Goal: Task Accomplishment & Management: Manage account settings

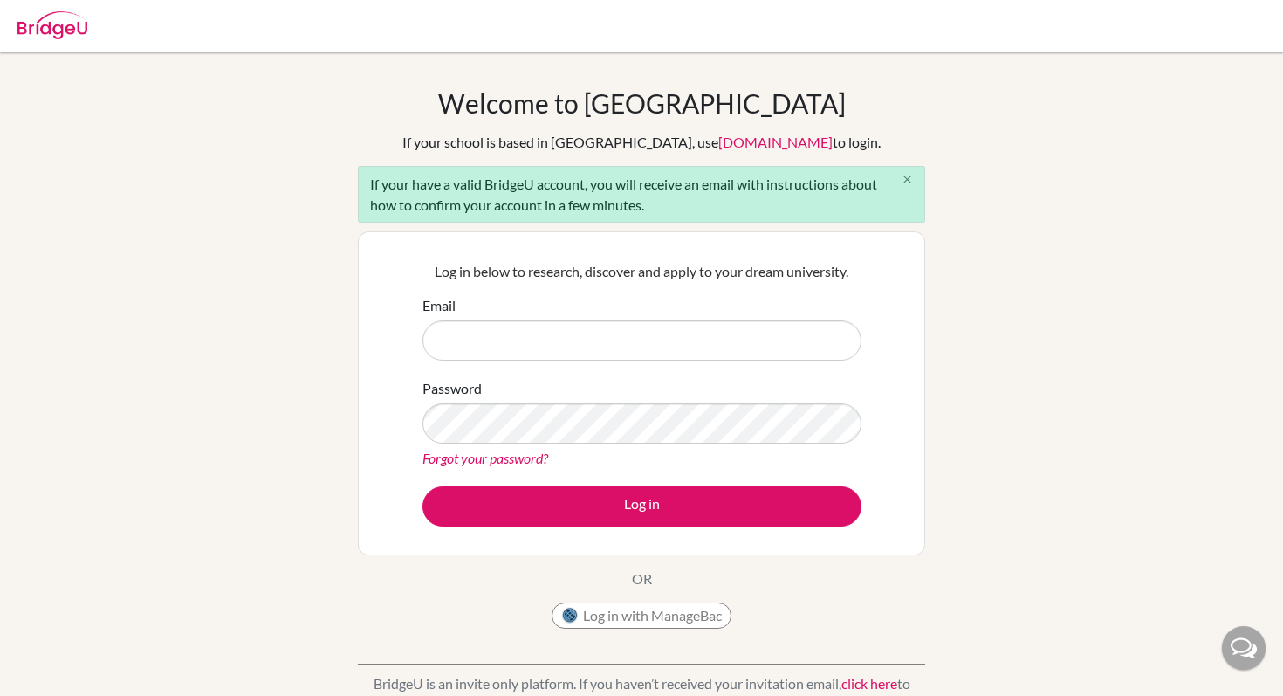
click at [909, 170] on button "close" at bounding box center [906, 180] width 35 height 26
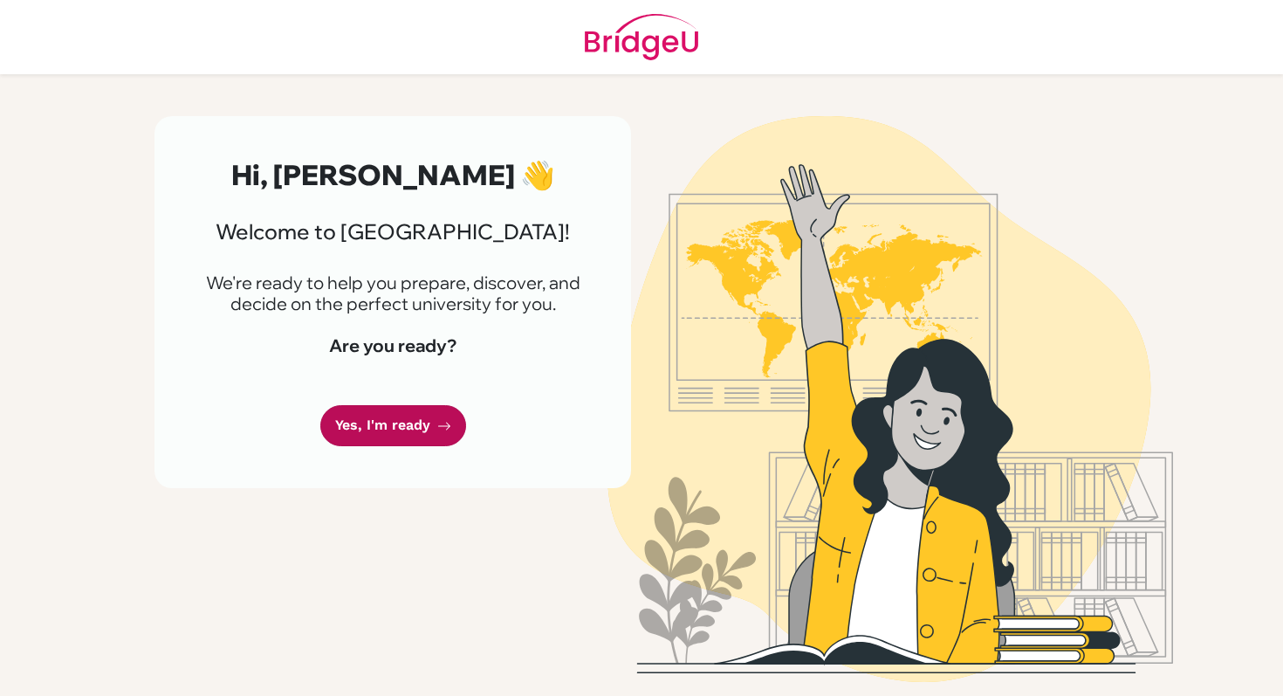
click at [417, 428] on link "Yes, I'm ready" at bounding box center [393, 425] width 146 height 41
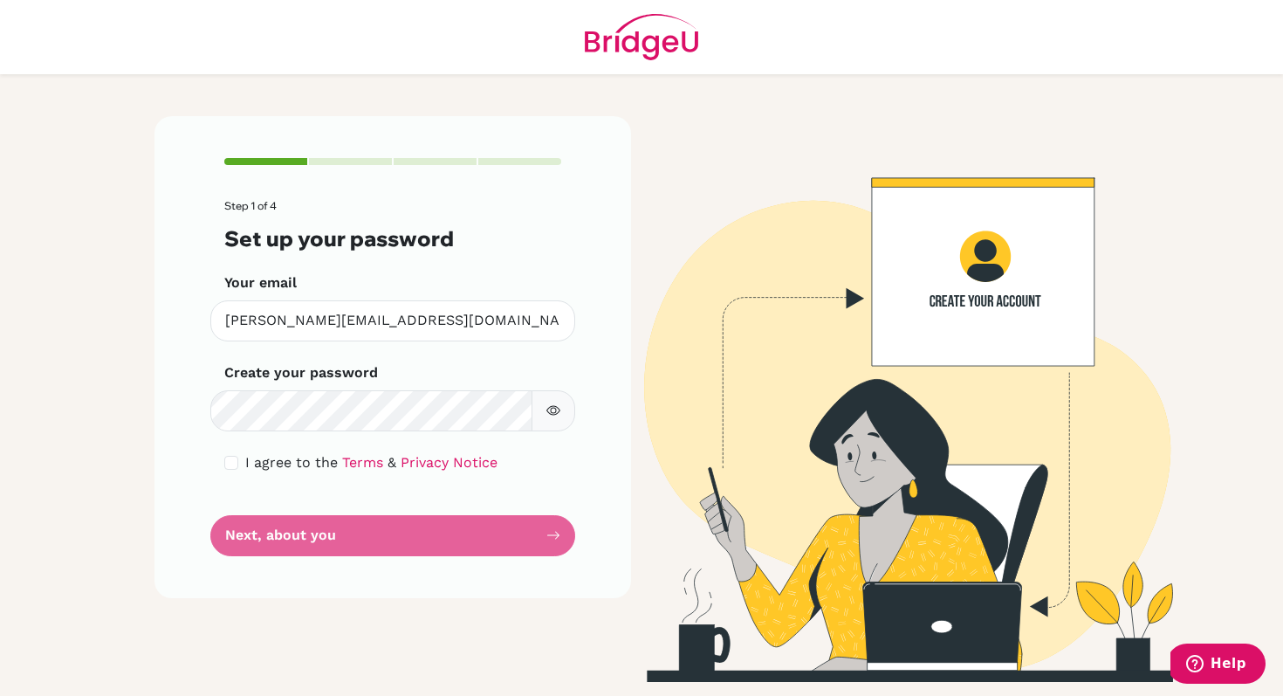
click at [549, 414] on icon "button" at bounding box center [553, 410] width 14 height 14
click at [552, 407] on icon "button" at bounding box center [553, 411] width 14 height 10
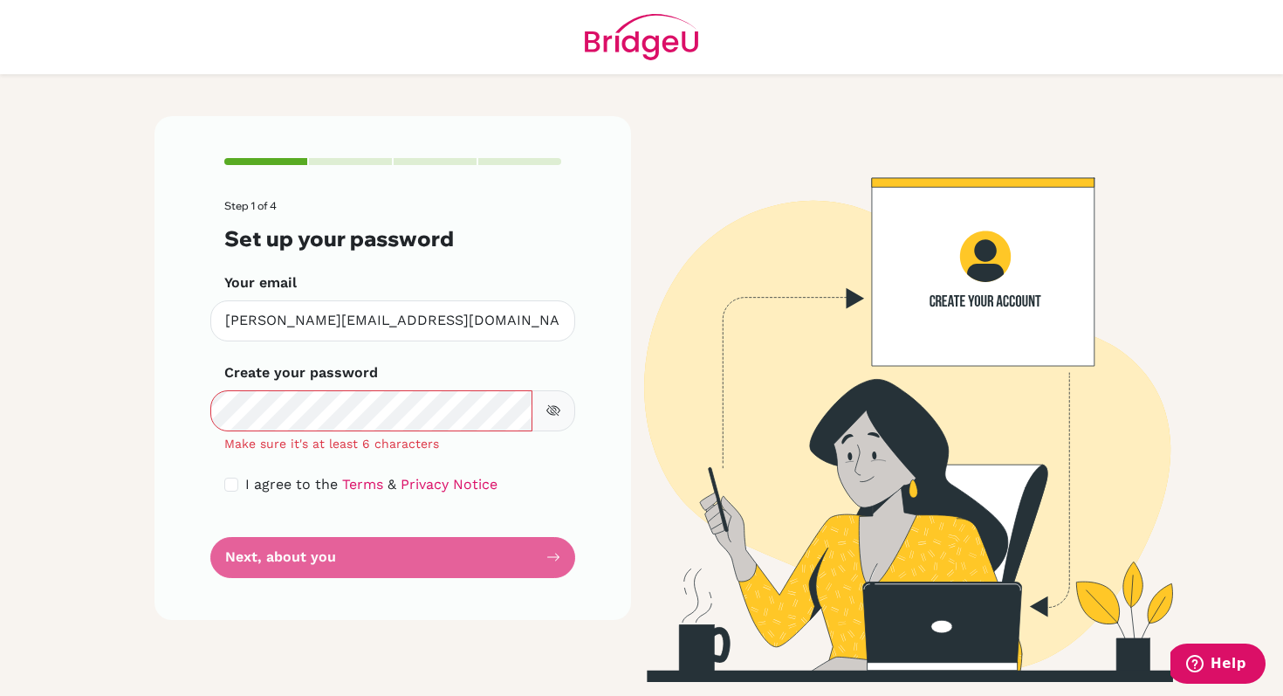
click at [577, 421] on div "Step 1 of 4 Set up your password Your email christy@trins.org Invalid email Cre…" at bounding box center [392, 368] width 476 height 504
click at [564, 421] on button "button" at bounding box center [553, 410] width 44 height 41
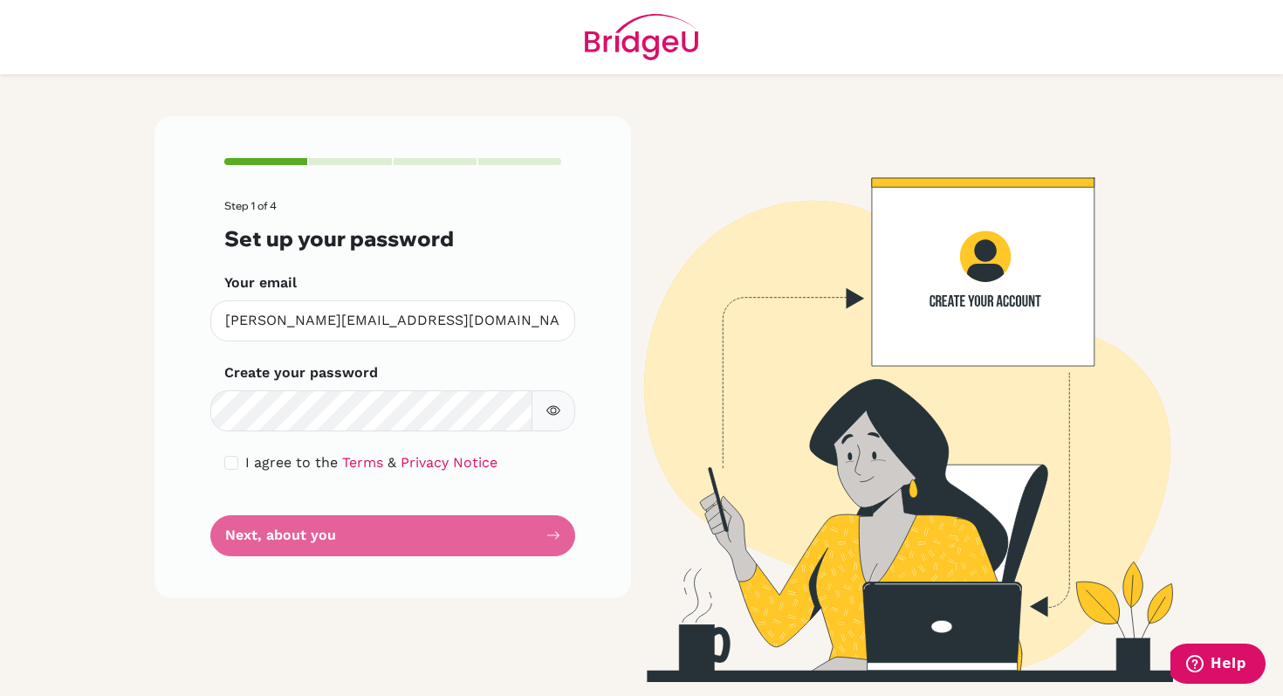
click at [554, 408] on icon "button" at bounding box center [554, 411] width 6 height 6
click at [554, 408] on icon "button" at bounding box center [553, 411] width 6 height 6
click at [240, 466] on div "I agree to the Terms & Privacy Notice" at bounding box center [392, 462] width 337 height 21
click at [225, 459] on input "checkbox" at bounding box center [231, 463] width 14 height 14
checkbox input "true"
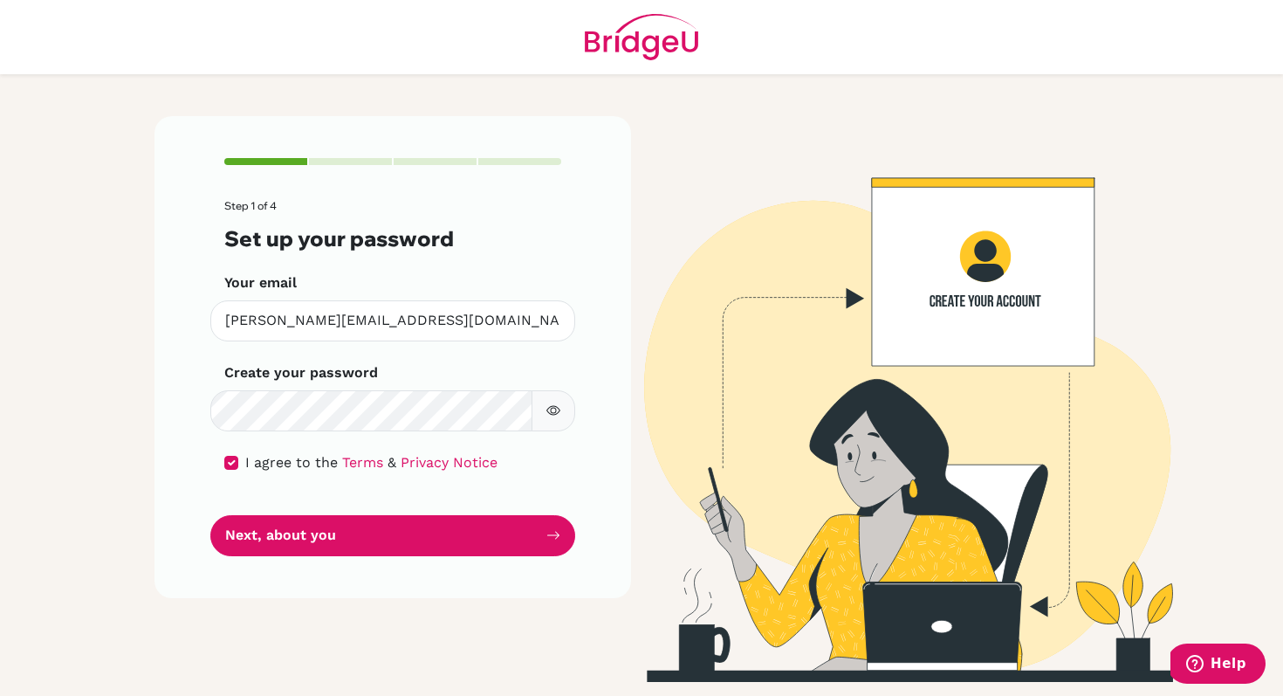
click at [288, 558] on div "Step 1 of 4 Set up your password Your email christy@trins.org Invalid email Cre…" at bounding box center [392, 357] width 476 height 482
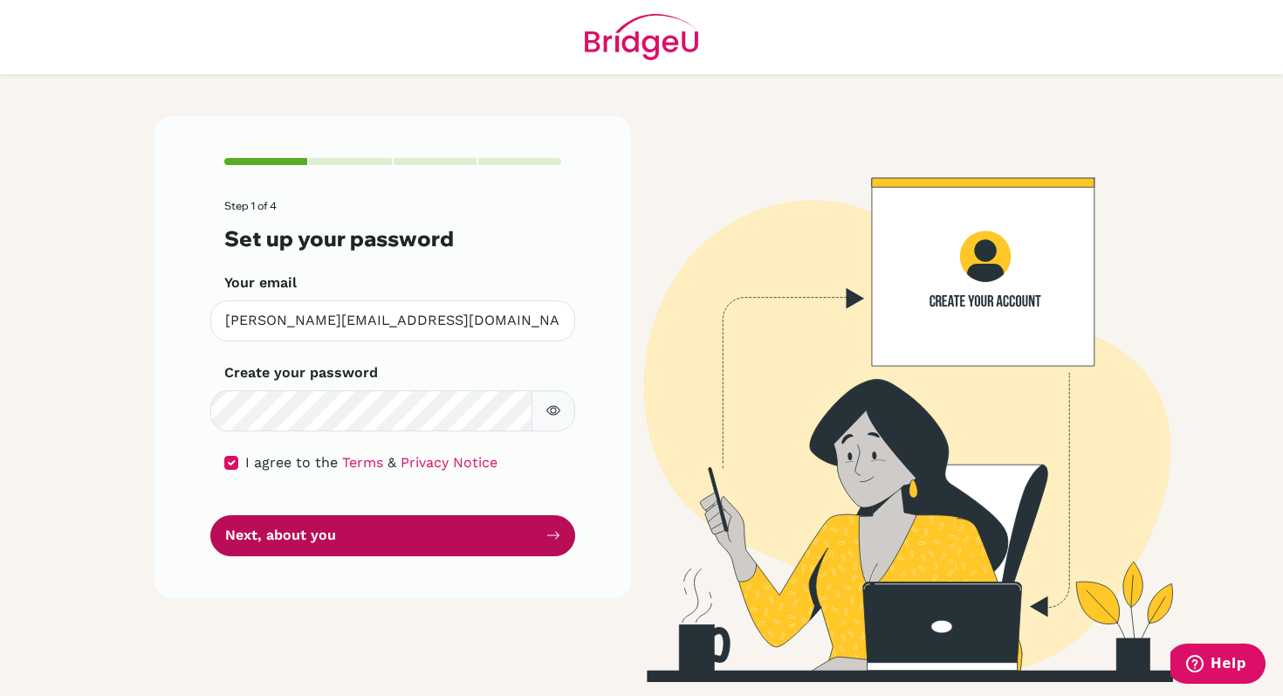
click at [317, 545] on button "Next, about you" at bounding box center [392, 535] width 365 height 41
